Goal: Navigation & Orientation: Find specific page/section

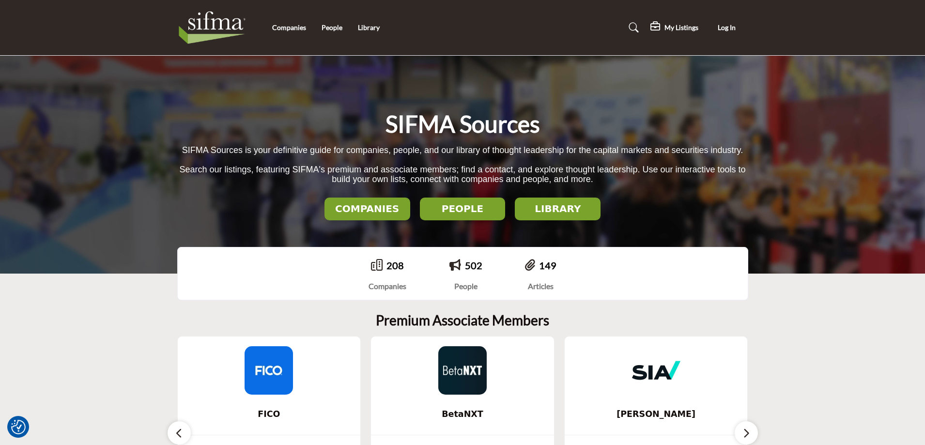
click at [389, 204] on h2 "COMPANIES" at bounding box center [367, 209] width 80 height 12
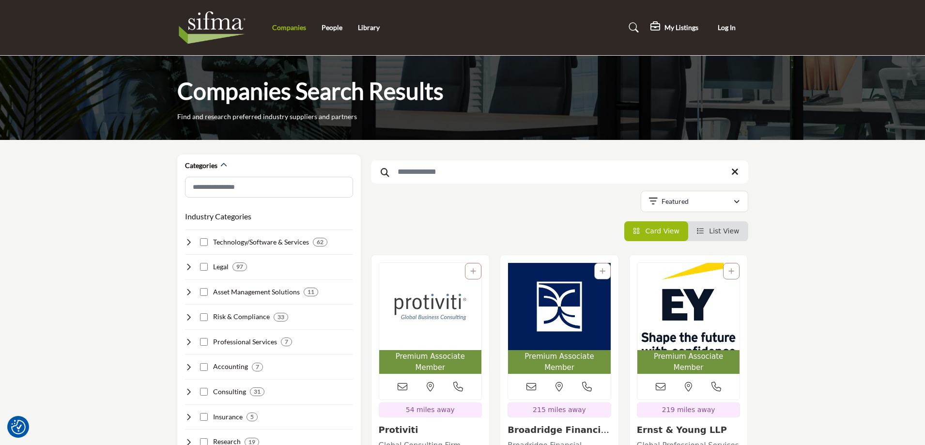
click at [286, 26] on link "Companies" at bounding box center [289, 27] width 34 height 8
click at [328, 26] on link "People" at bounding box center [332, 27] width 21 height 8
